Goal: Transaction & Acquisition: Purchase product/service

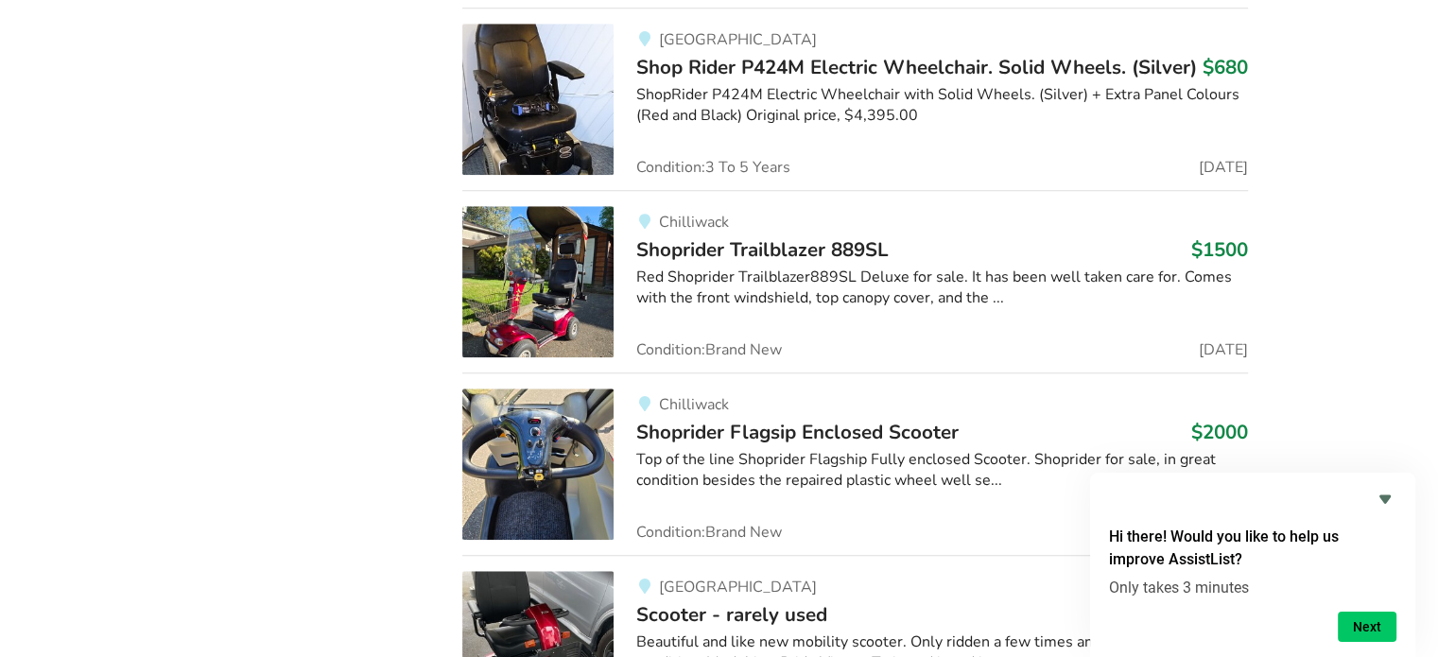
scroll to position [16096, 0]
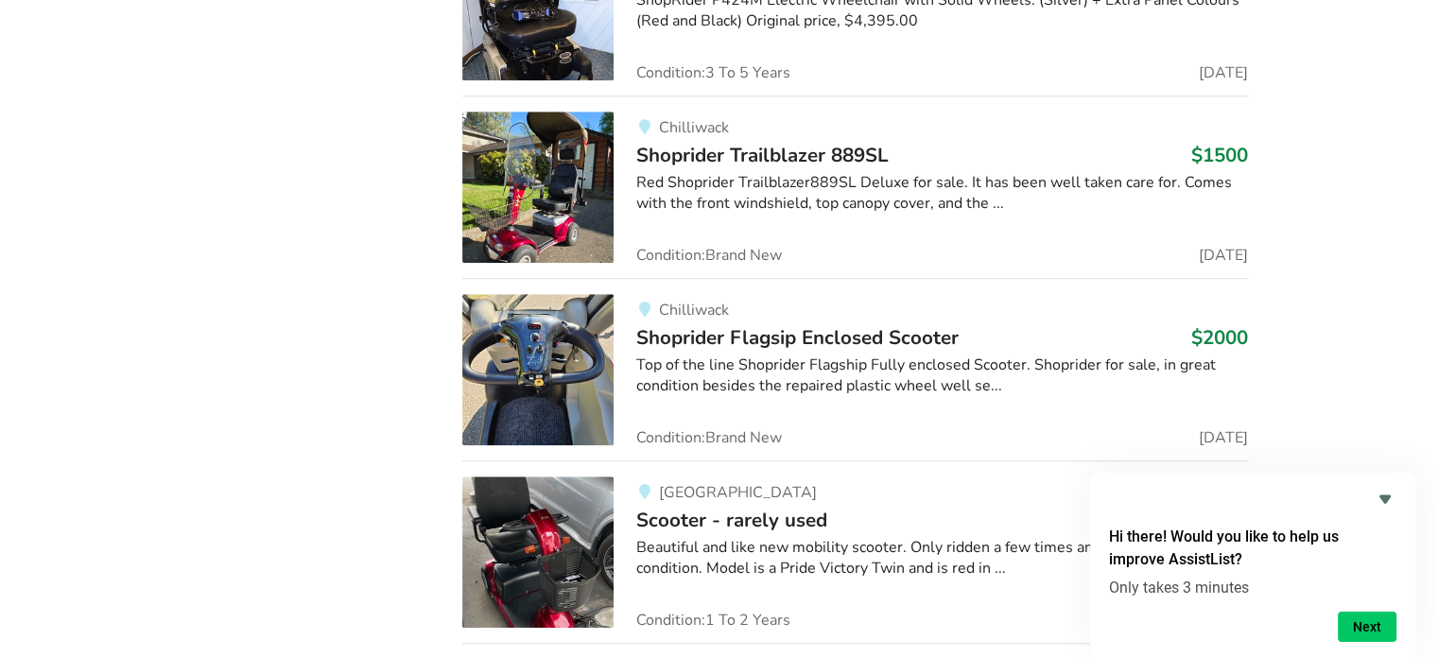
click at [756, 324] on span "Shoprider Flagsip Enclosed Scooter" at bounding box center [797, 337] width 322 height 26
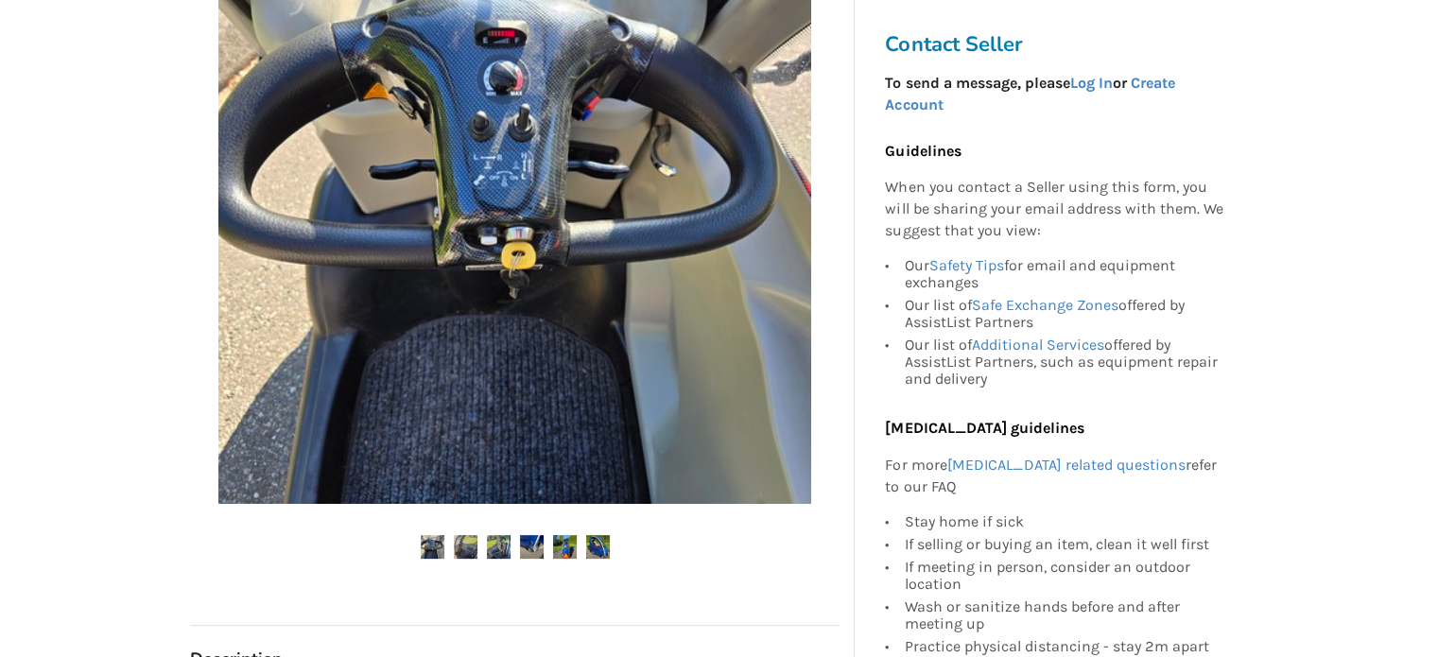
scroll to position [567, 0]
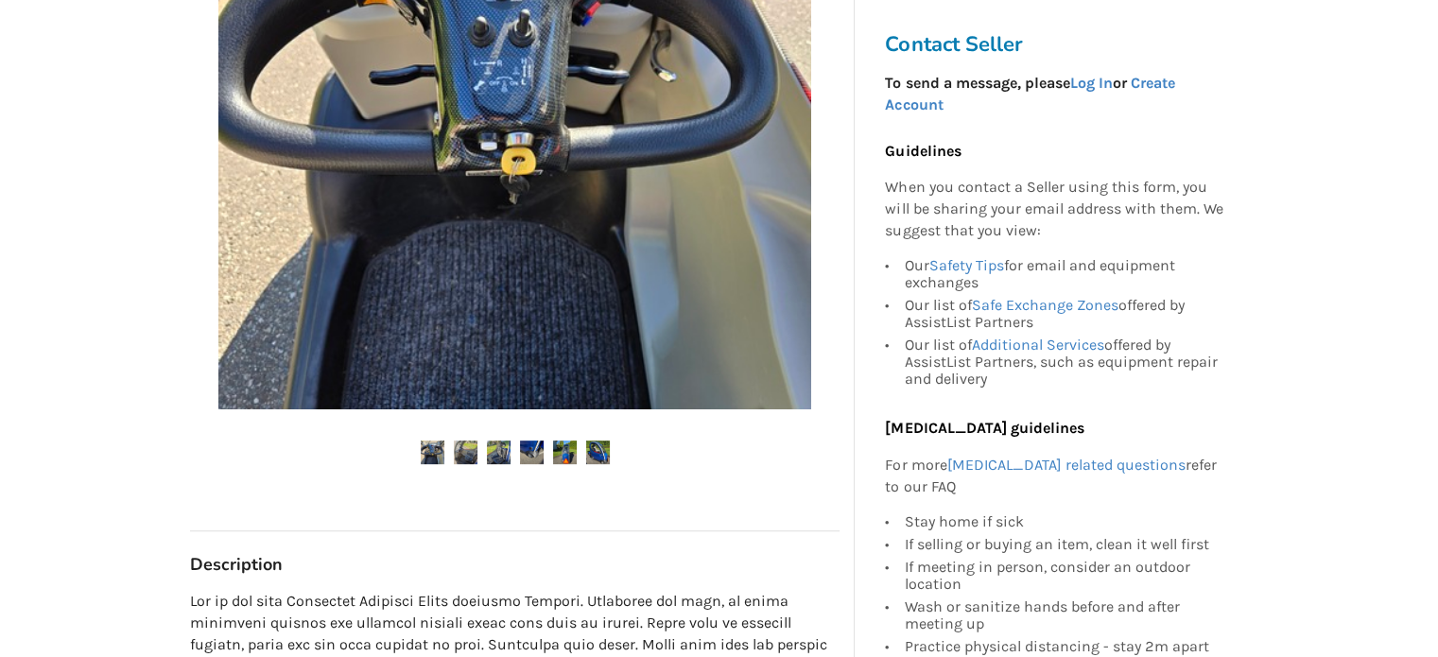
click at [465, 445] on img at bounding box center [466, 453] width 24 height 24
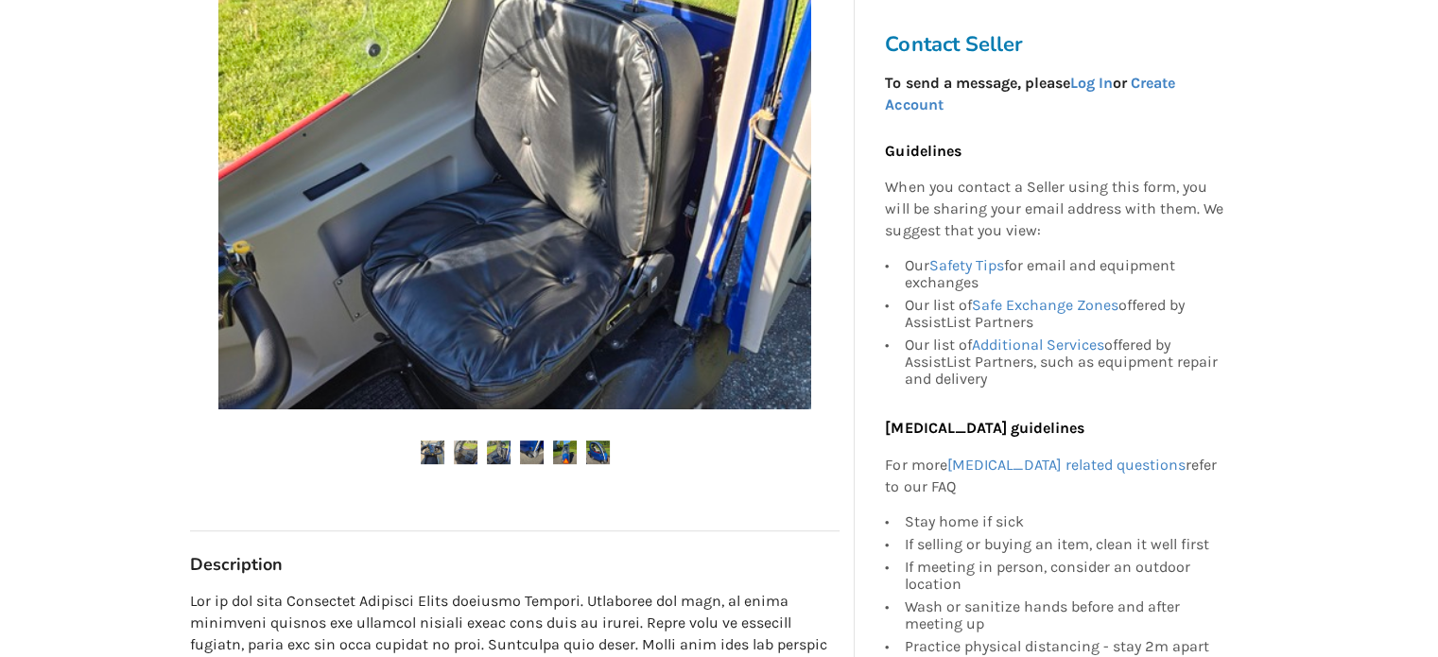
click at [497, 445] on img at bounding box center [499, 453] width 24 height 24
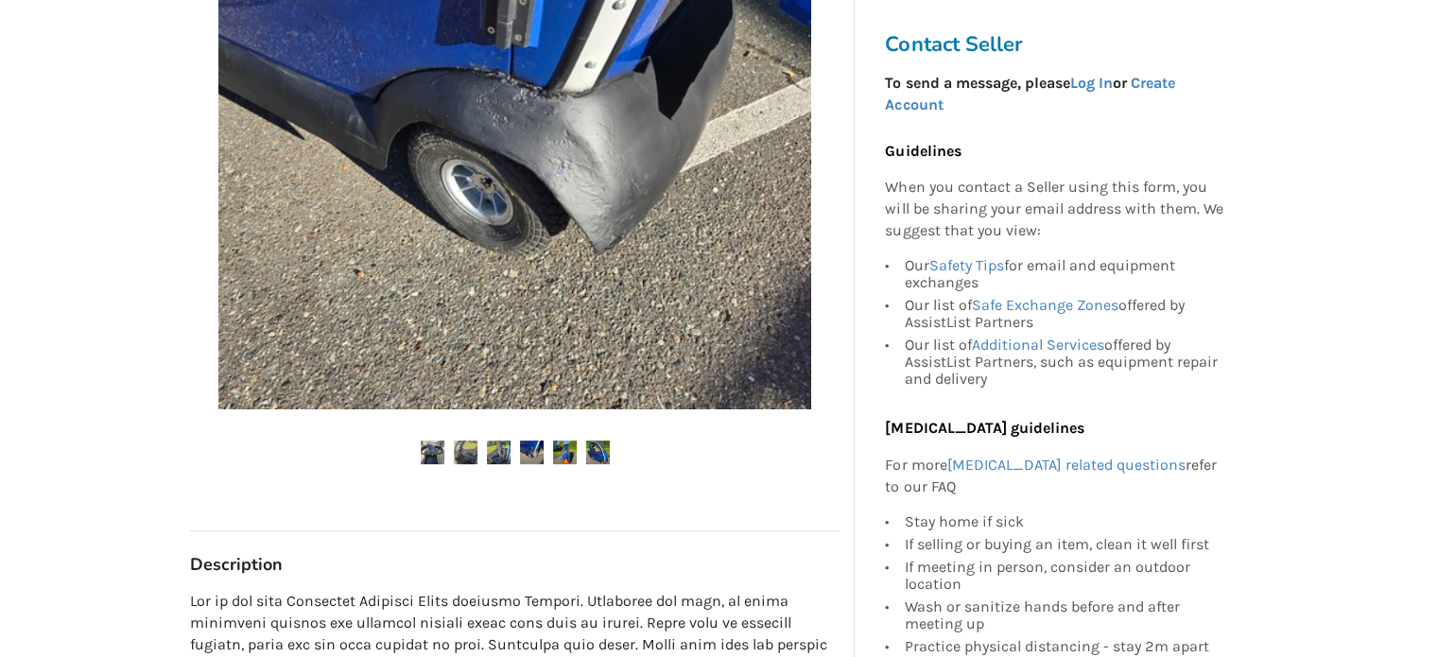
click at [537, 449] on img at bounding box center [532, 453] width 24 height 24
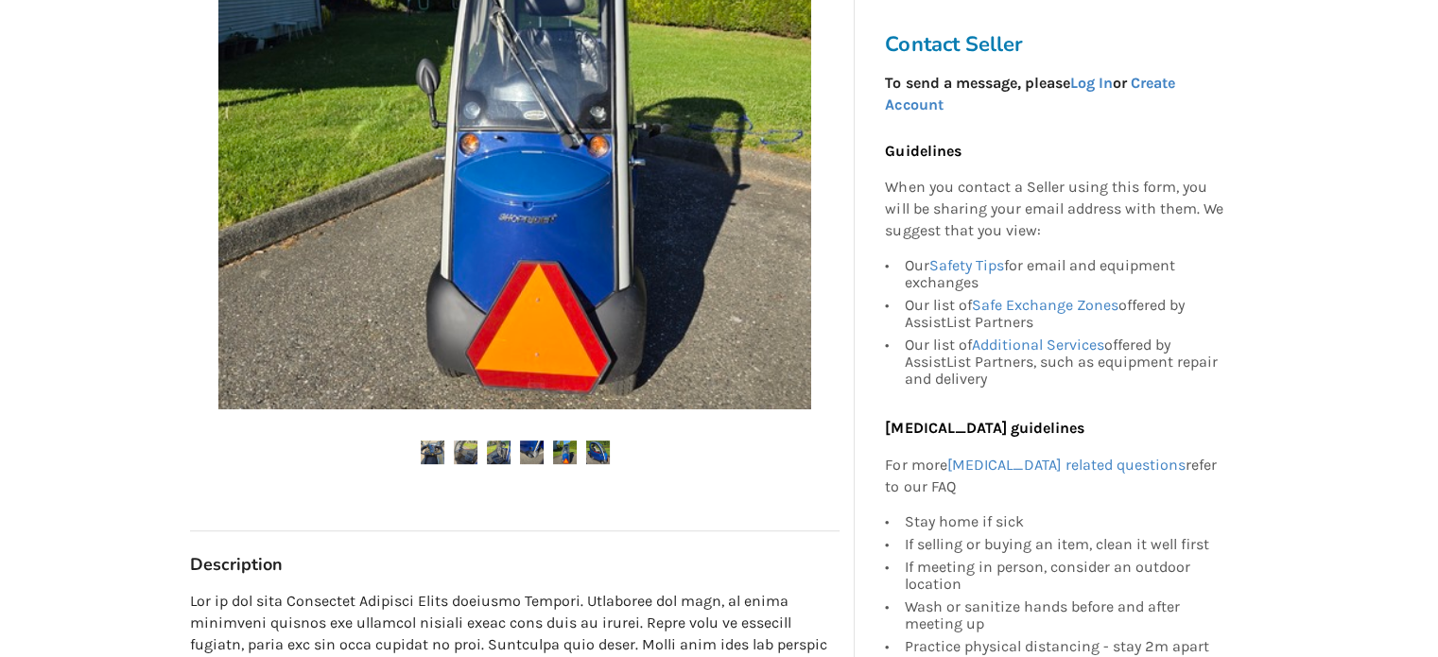
click at [560, 453] on img at bounding box center [565, 453] width 24 height 24
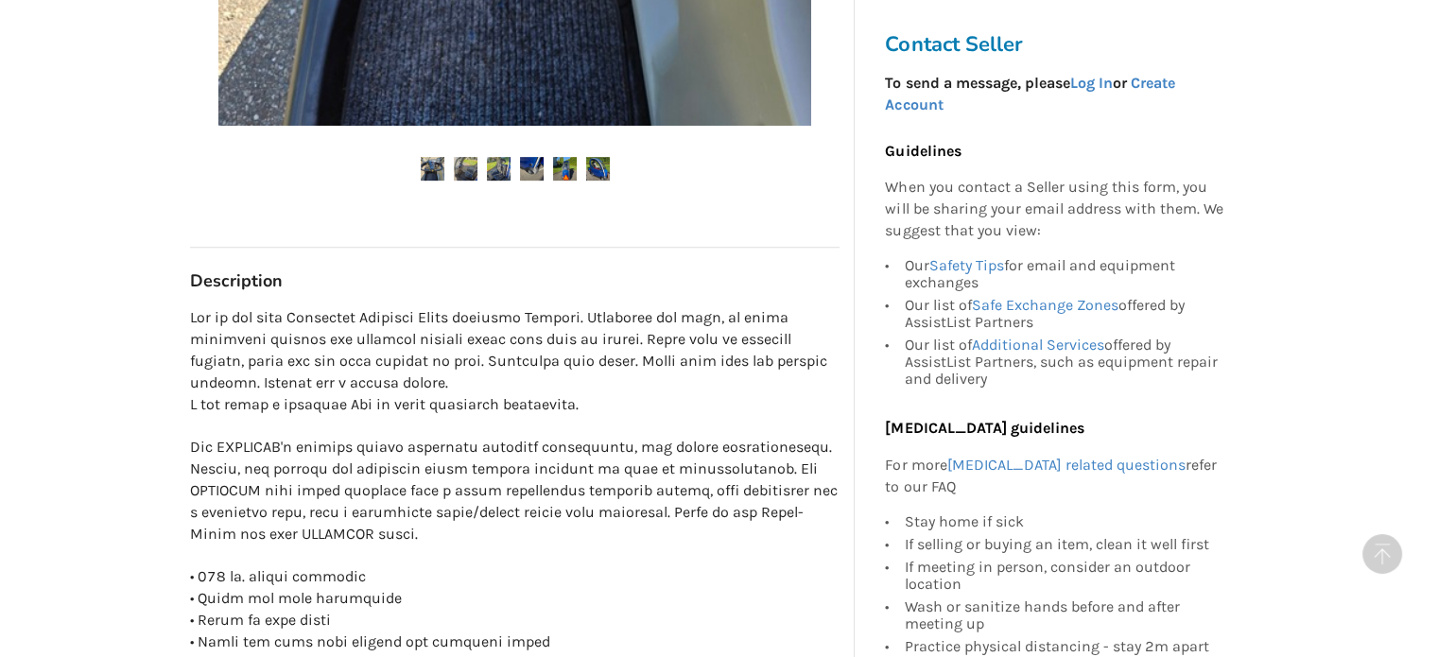
scroll to position [946, 0]
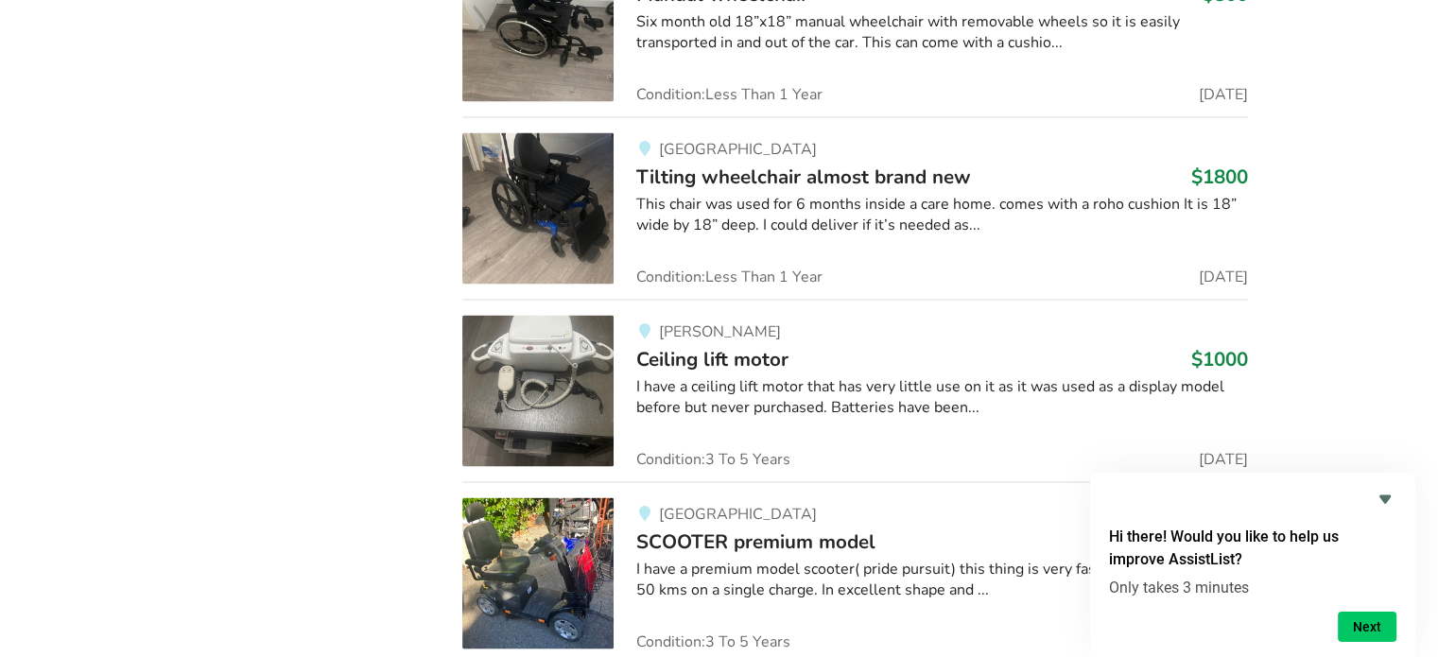
scroll to position [18176, 0]
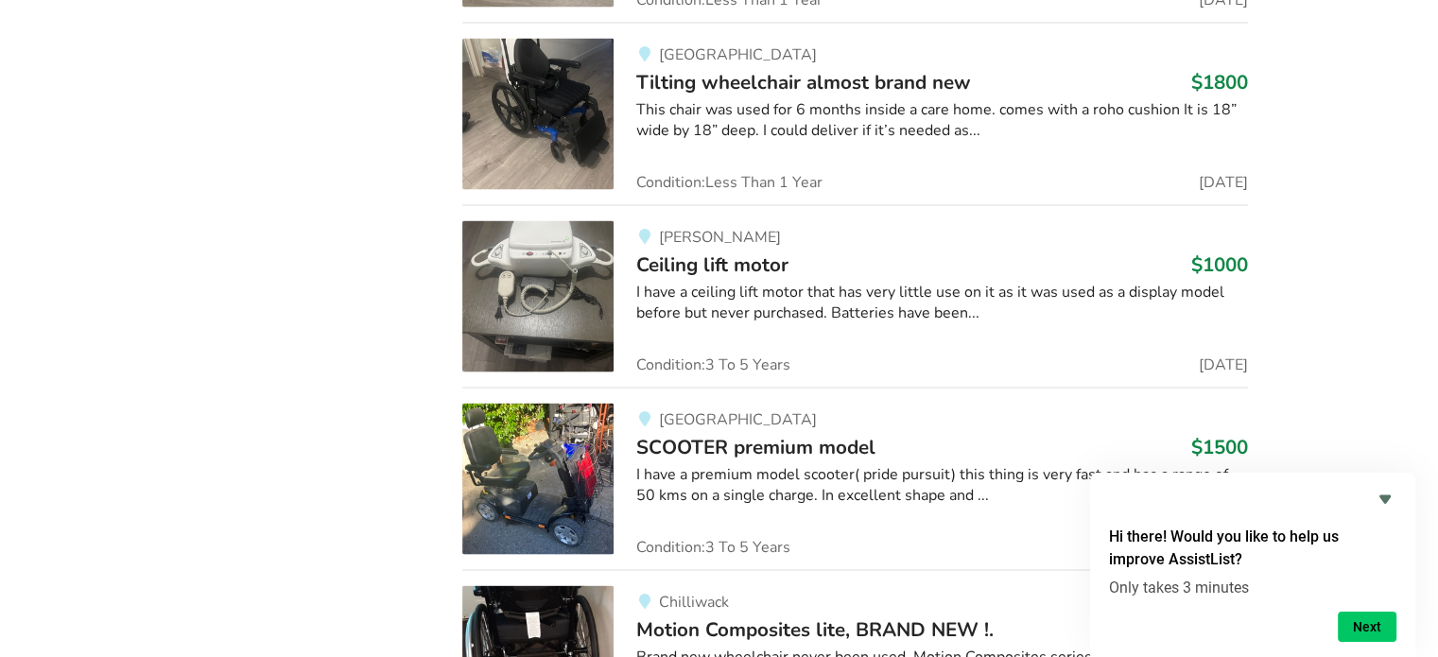
click at [688, 434] on span "SCOOTER premium model" at bounding box center [755, 447] width 239 height 26
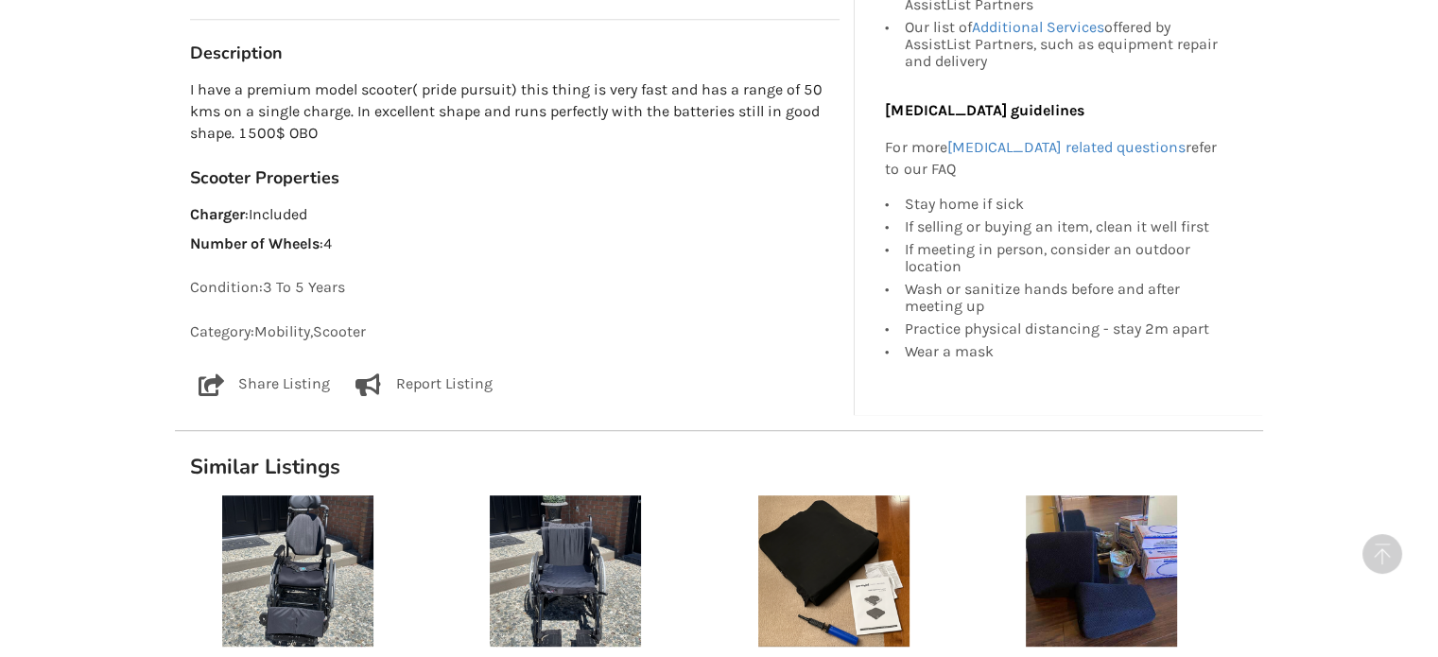
scroll to position [1135, 0]
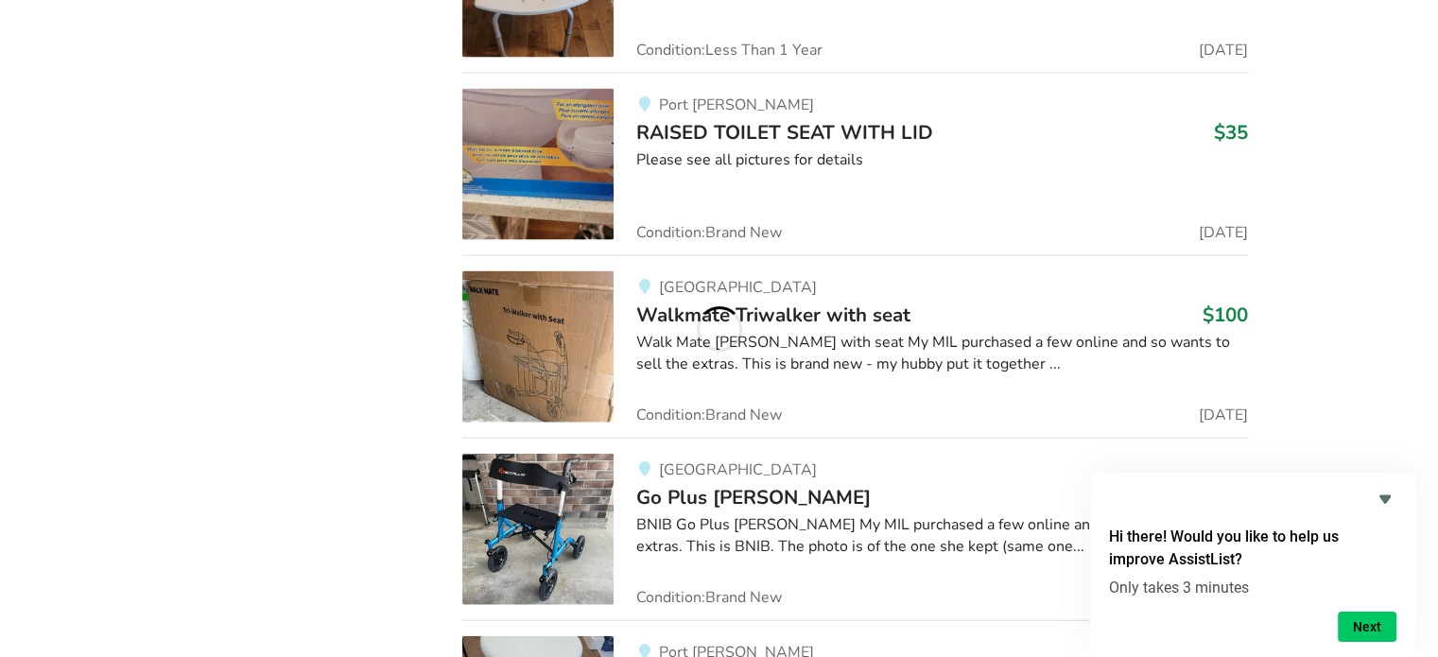
scroll to position [40189, 0]
